Goal: Task Accomplishment & Management: Use online tool/utility

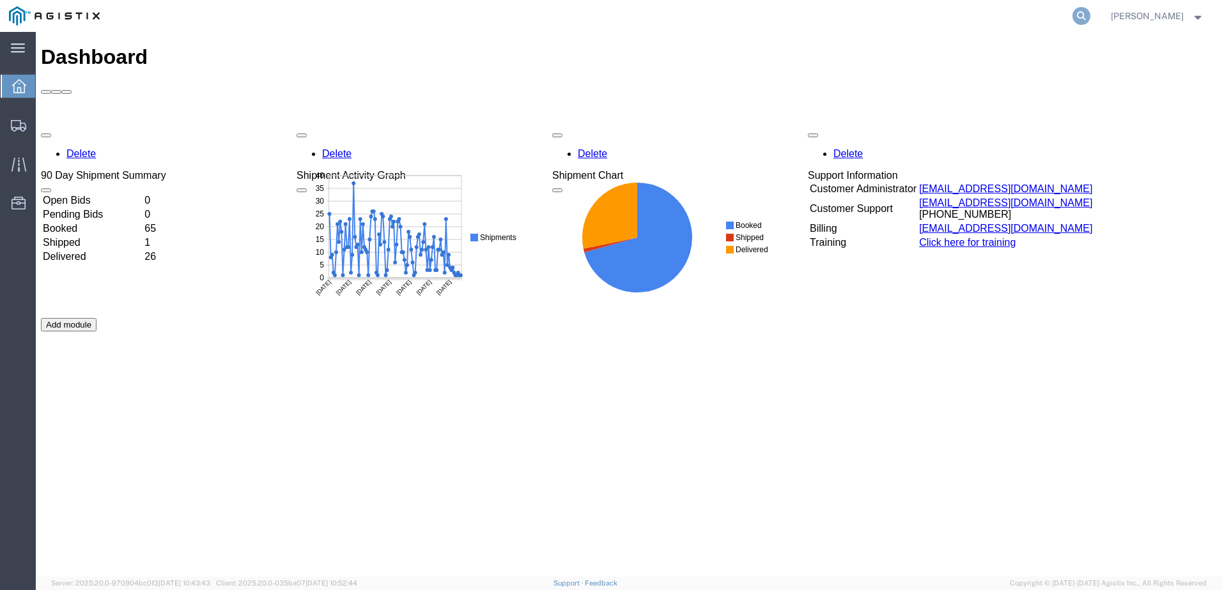
click at [1090, 17] on icon at bounding box center [1081, 16] width 18 height 18
click at [772, 15] on input "search" at bounding box center [878, 16] width 388 height 31
paste input "57010971"
type input "57010971"
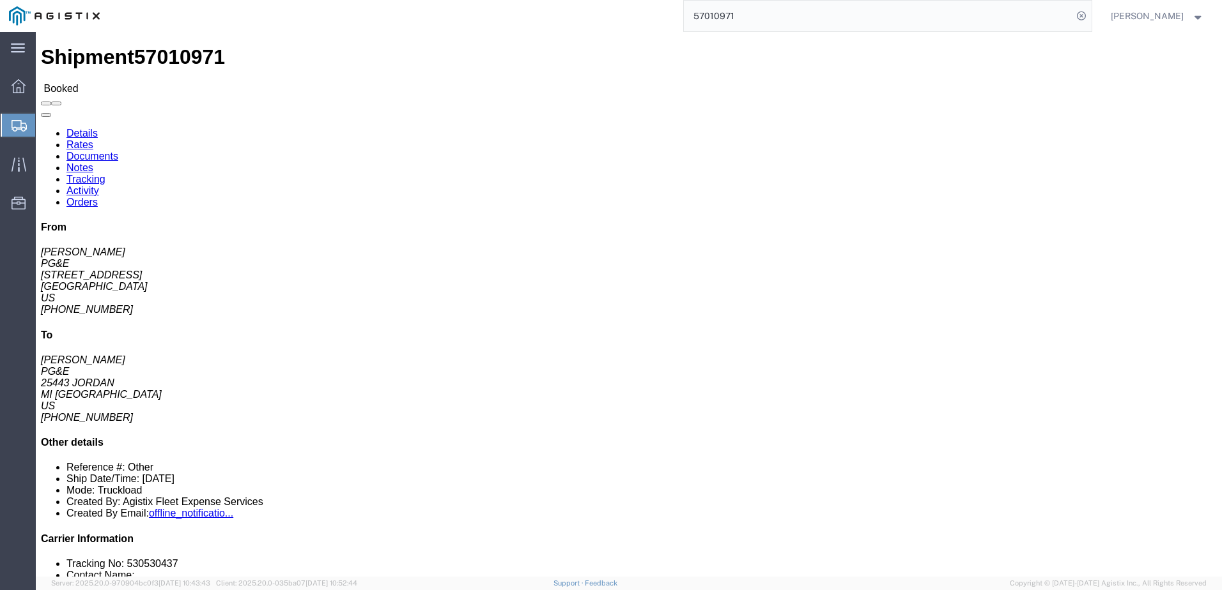
click span
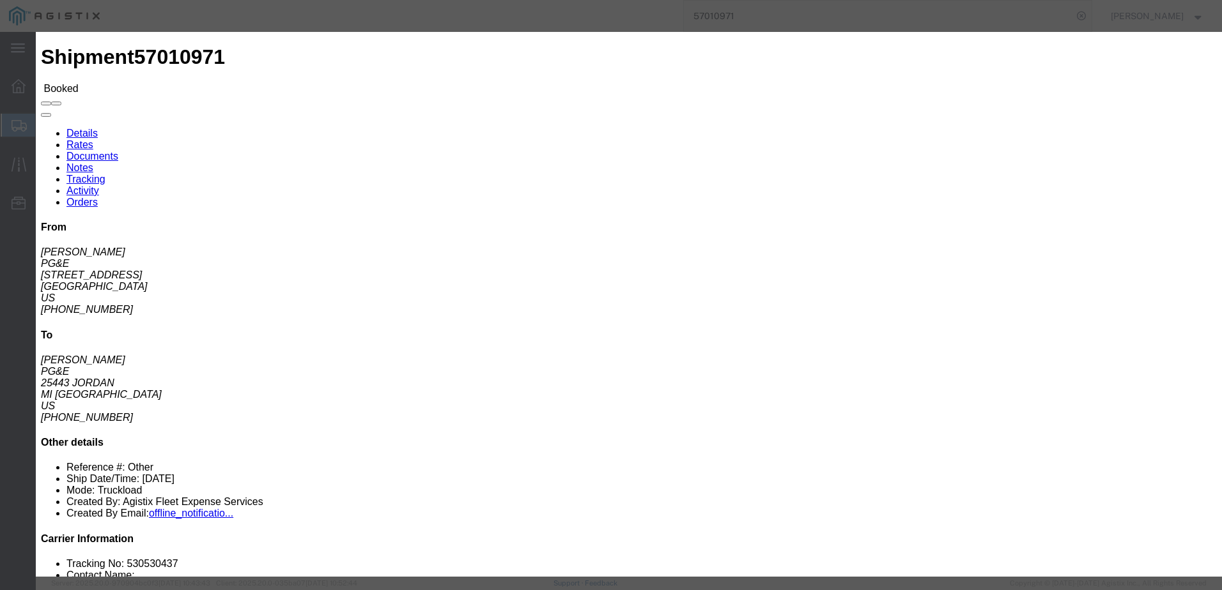
click input "text"
type input "[EMAIL_ADDRESS][DOMAIN_NAME]"
click input "PGE Fleet Bill Of Lading"
checkbox input "true"
click button "Send"
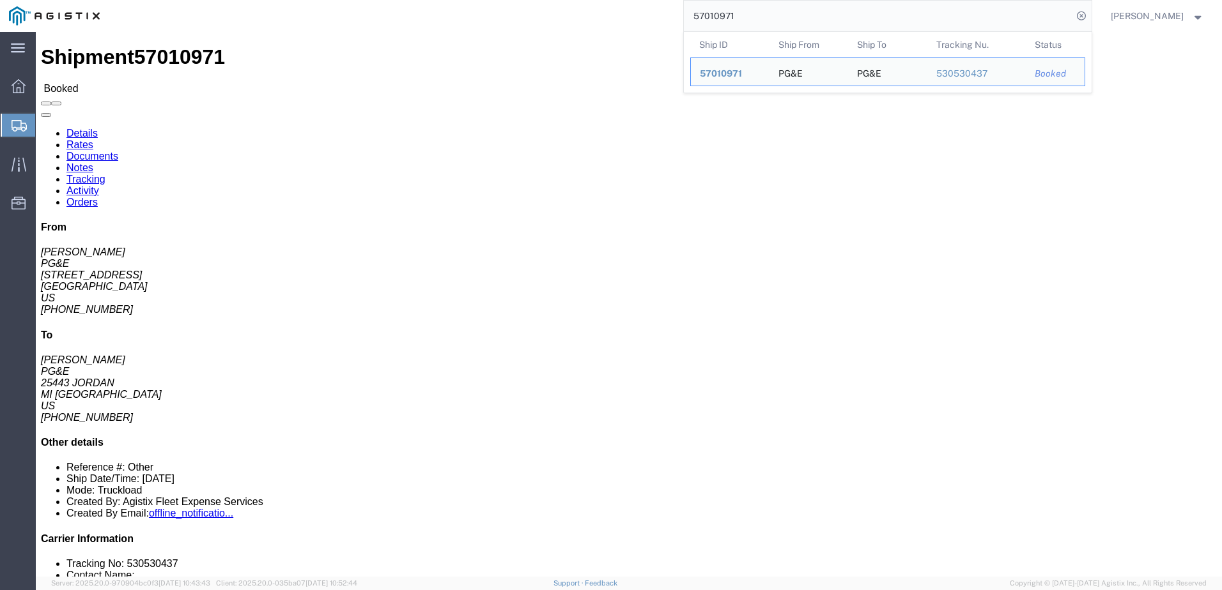
drag, startPoint x: 793, startPoint y: 19, endPoint x: 698, endPoint y: 13, distance: 94.8
click at [698, 13] on div "57010971 Ship ID Ship From Ship To Tracking Nu. Status Ship ID 57010971 Ship Fr…" at bounding box center [600, 16] width 983 height 32
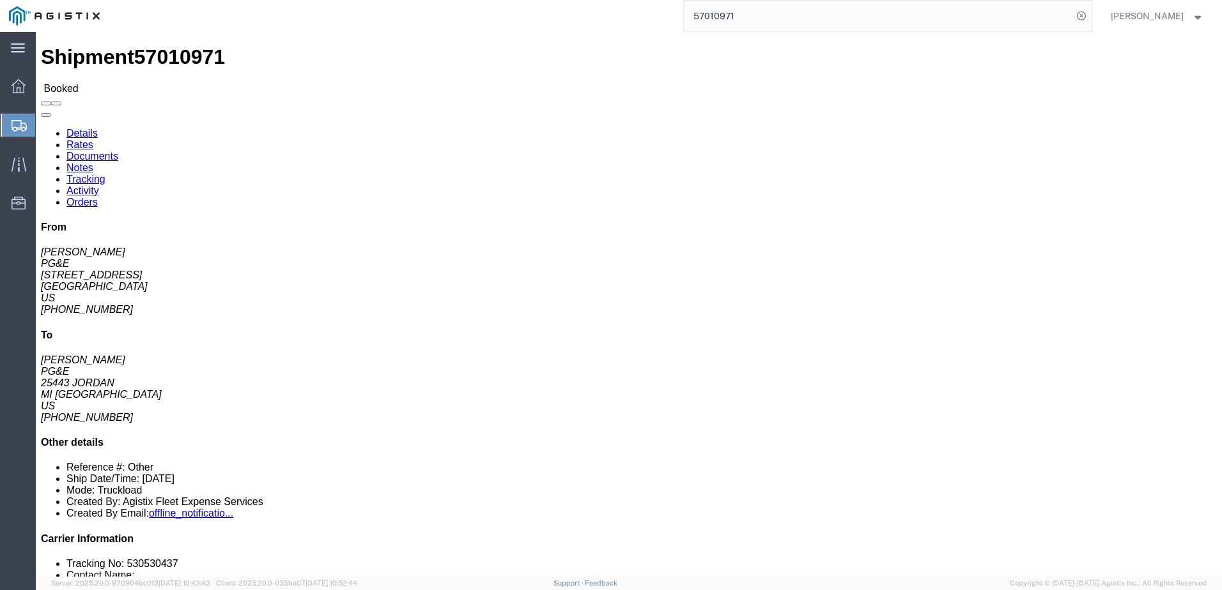
paste input "82"
type input "57010982"
click span
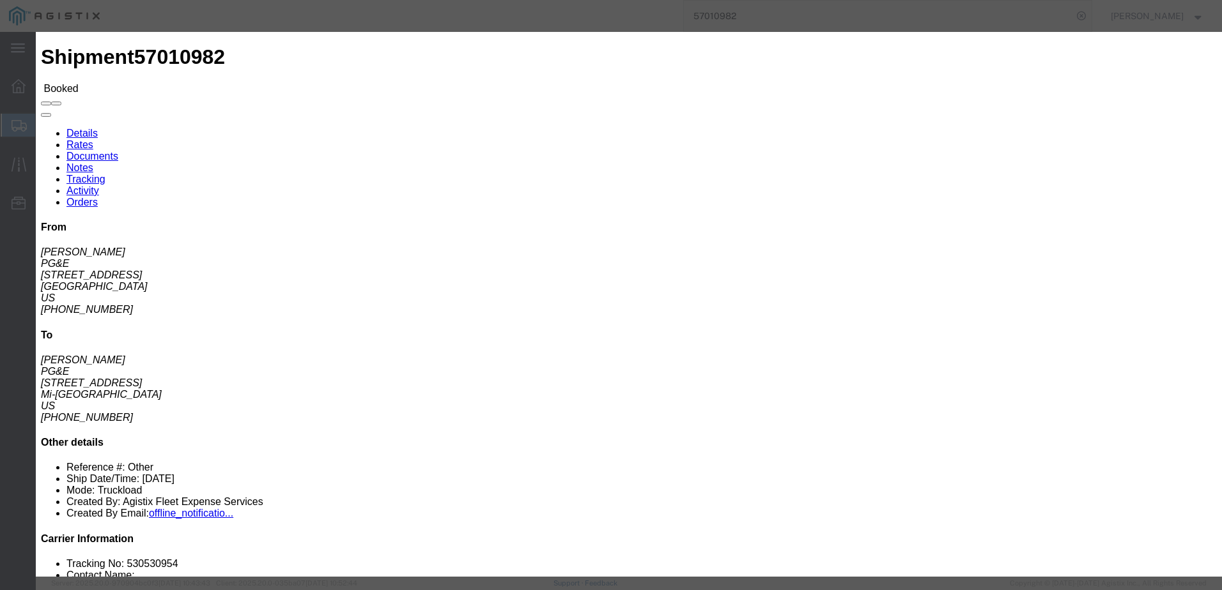
click input "text"
type input "[EMAIL_ADDRESS][DOMAIN_NAME]"
click input "PGE Fleet Bill Of Lading"
checkbox input "true"
click button "Send"
